Goal: Check status: Check status

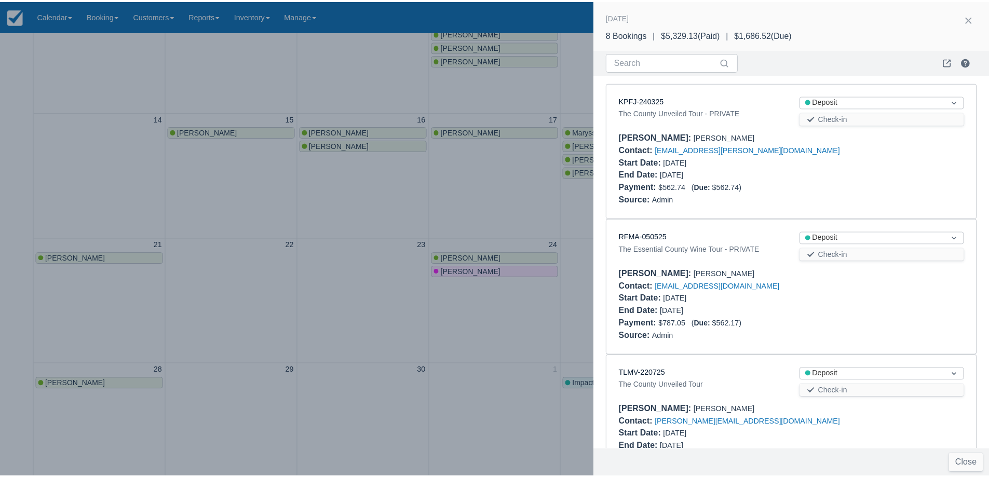
scroll to position [752, 0]
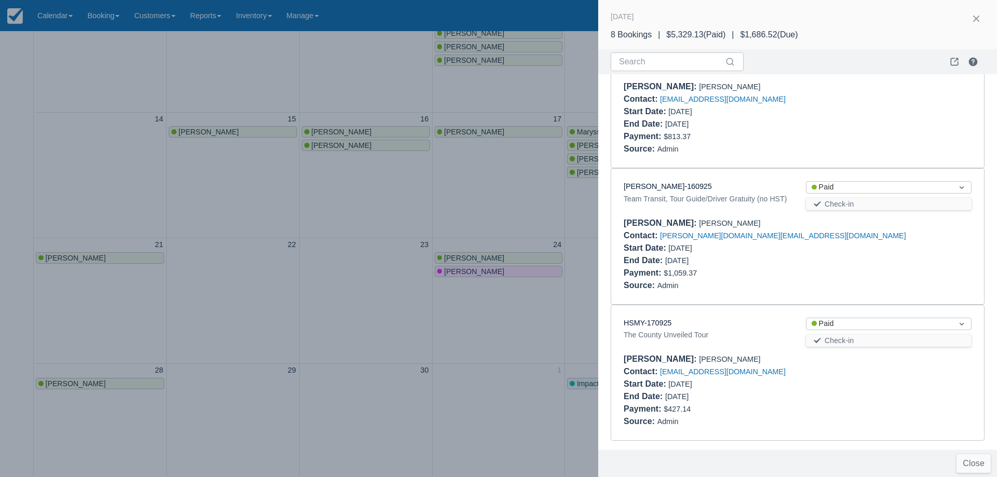
click at [553, 216] on div at bounding box center [498, 238] width 997 height 477
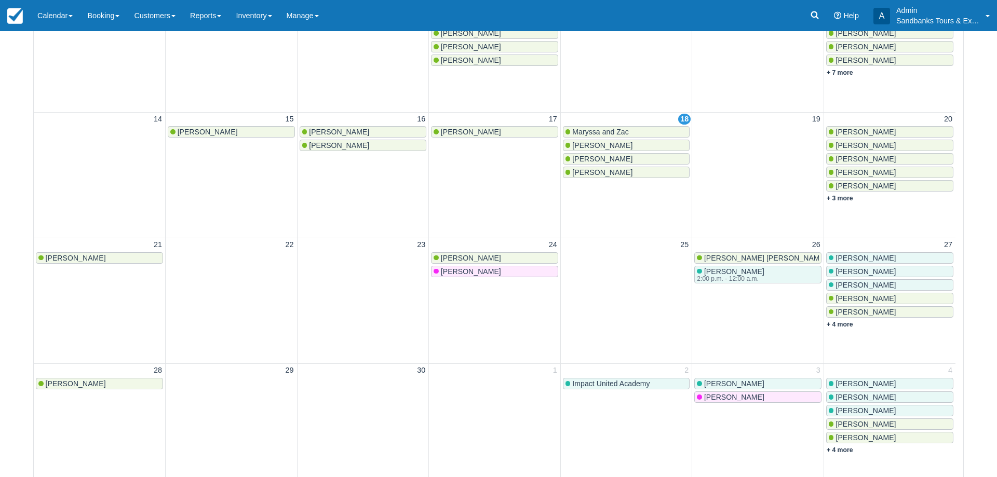
scroll to position [0, 0]
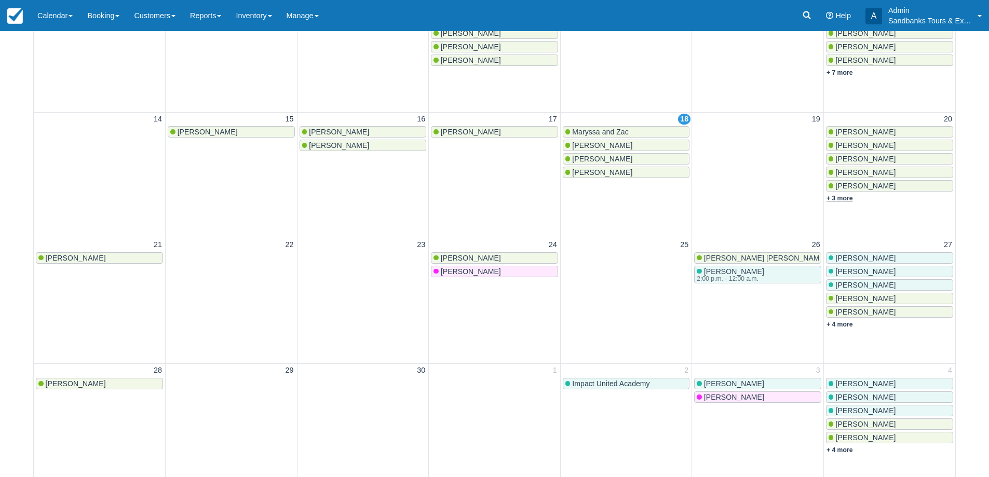
click at [848, 196] on link "+ 3 more" at bounding box center [839, 198] width 26 height 7
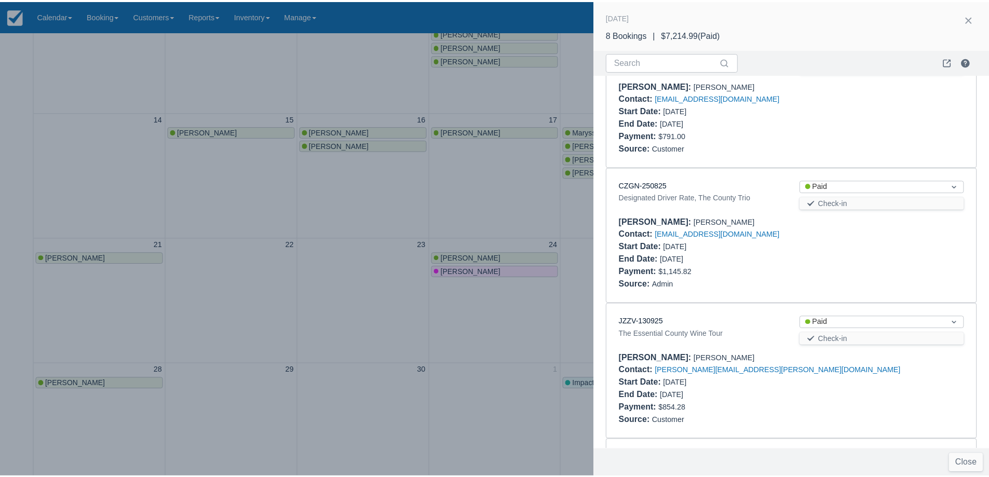
scroll to position [623, 0]
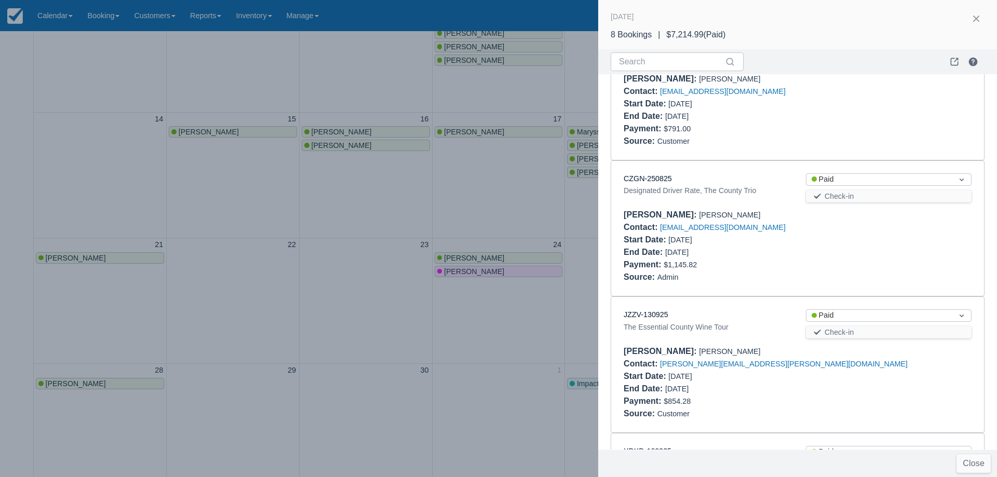
click at [656, 183] on div "CZGN-250825" at bounding box center [706, 178] width 166 height 11
click at [656, 180] on link "CZGN-250825" at bounding box center [647, 178] width 48 height 8
click at [285, 211] on div at bounding box center [498, 238] width 997 height 477
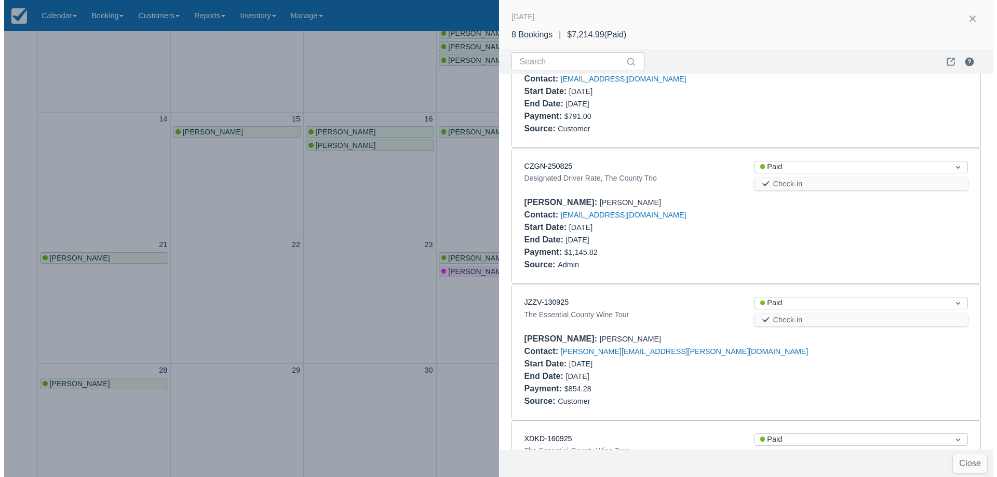
scroll to position [0, 0]
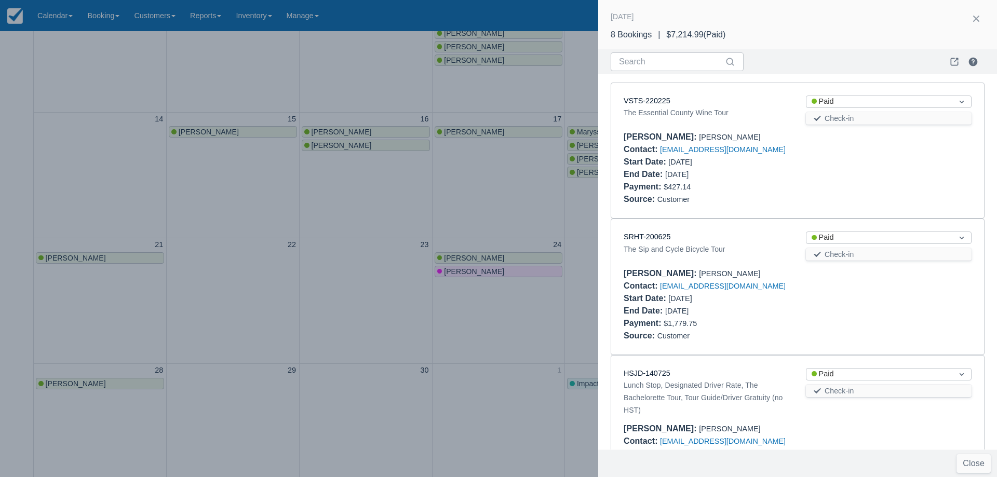
click at [842, 200] on div "Source : Customer" at bounding box center [797, 199] width 348 height 12
click at [654, 58] on input "Search" at bounding box center [671, 61] width 104 height 19
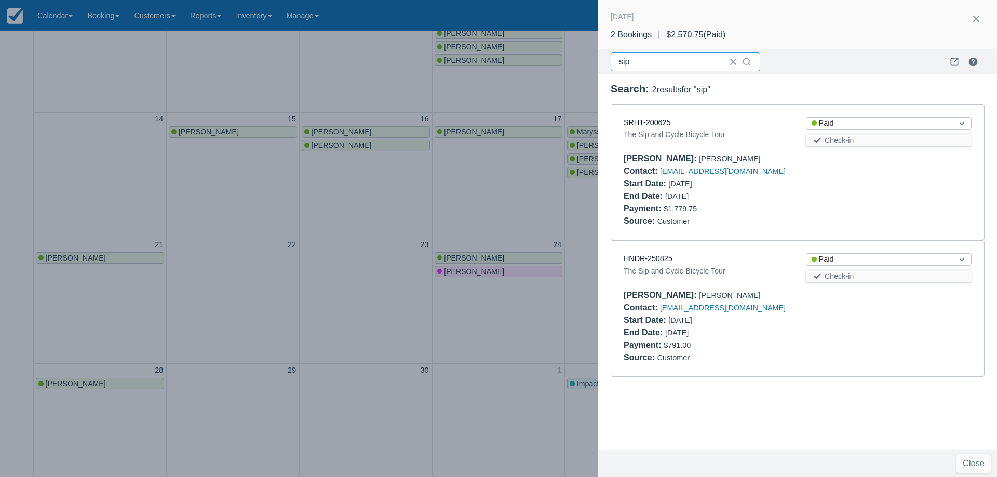
type input "sip"
click at [663, 260] on link "HNDR-250825" at bounding box center [647, 258] width 49 height 8
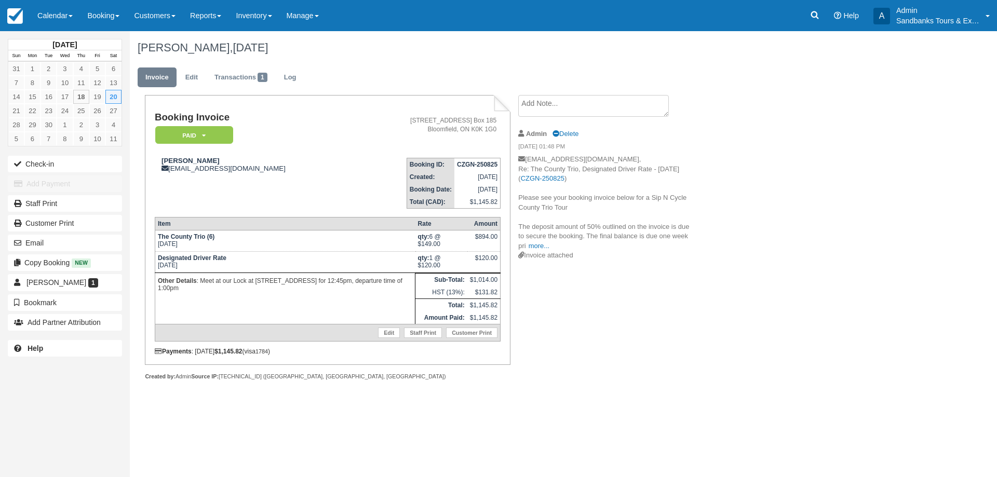
click at [673, 459] on div "September 2025 Sun Mon Tue Wed Thu Fri Sat 31 1 2 3 4 5 6 7 8 9 10 11 12 13 14 …" at bounding box center [498, 254] width 997 height 446
drag, startPoint x: 473, startPoint y: 278, endPoint x: 488, endPoint y: 280, distance: 14.7
click at [488, 280] on td "$1,014.00" at bounding box center [483, 280] width 33 height 13
click at [490, 280] on td "$1,014.00" at bounding box center [483, 280] width 33 height 13
